Goal: Information Seeking & Learning: Learn about a topic

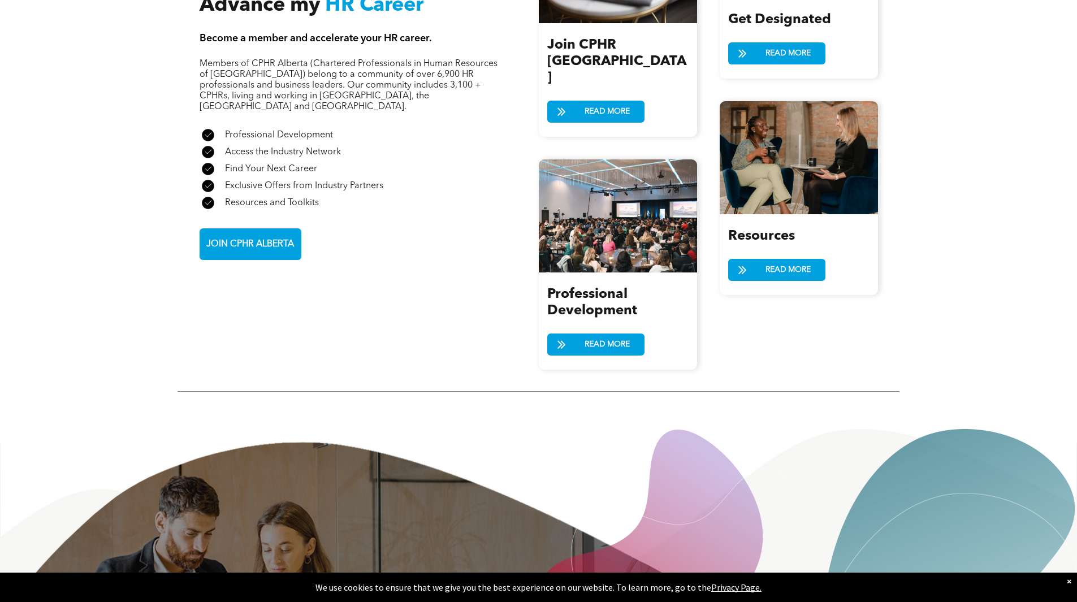
scroll to position [1141, 0]
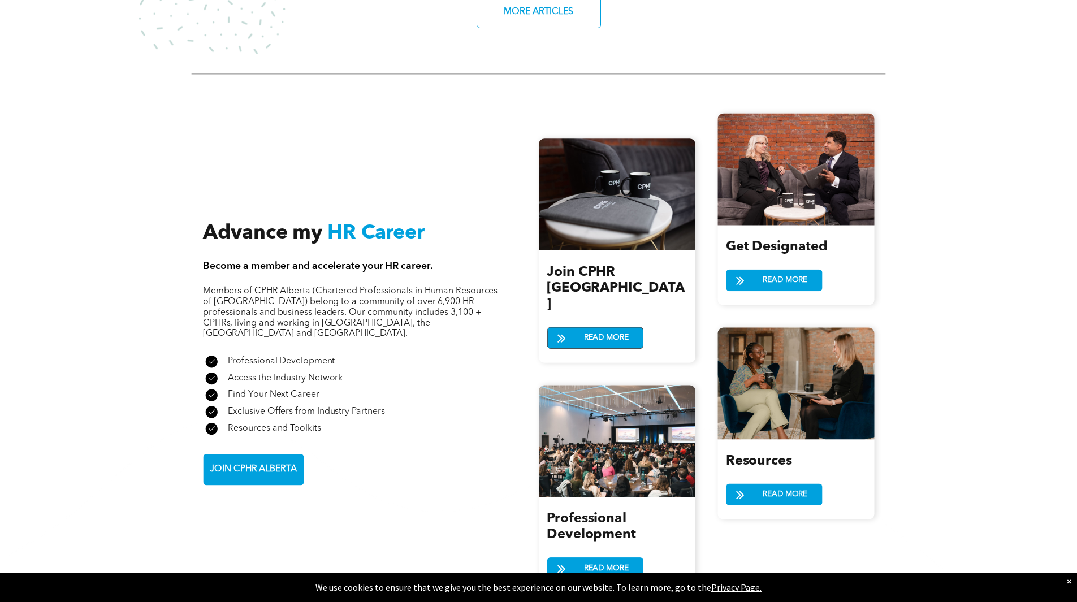
click at [605, 327] on span "READ MORE" at bounding box center [606, 337] width 53 height 21
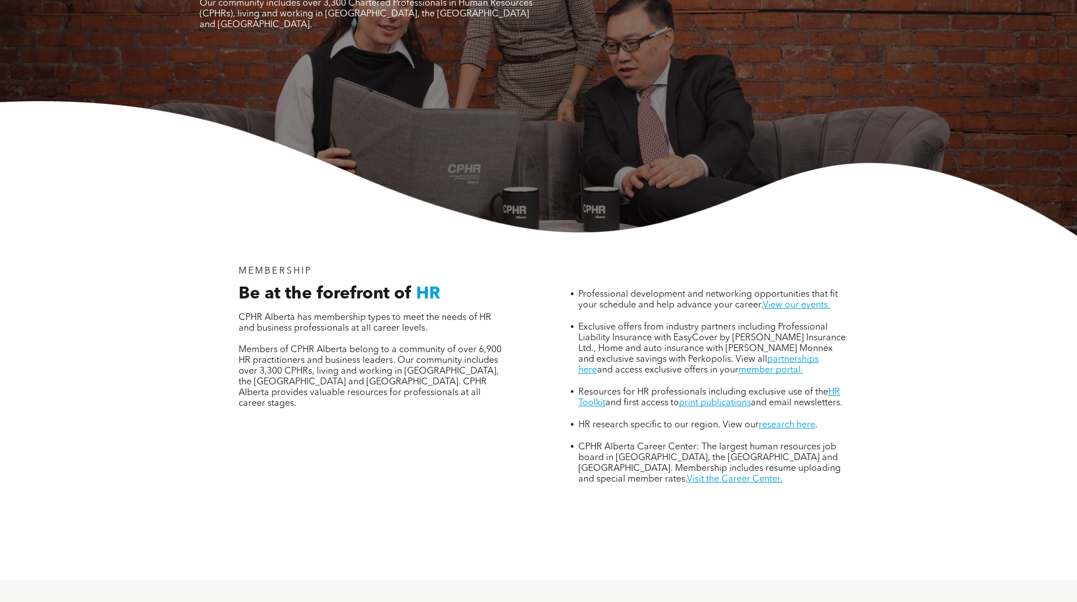
scroll to position [283, 0]
